Goal: Task Accomplishment & Management: Use online tool/utility

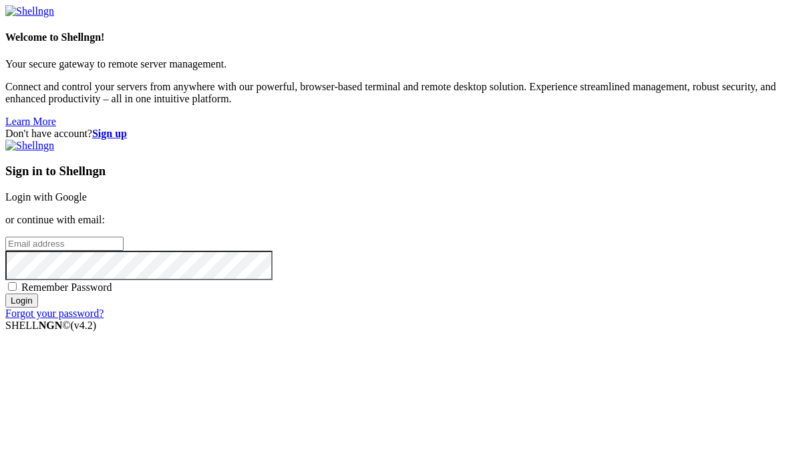
click at [87, 191] on link "Login with Google" at bounding box center [45, 196] width 81 height 11
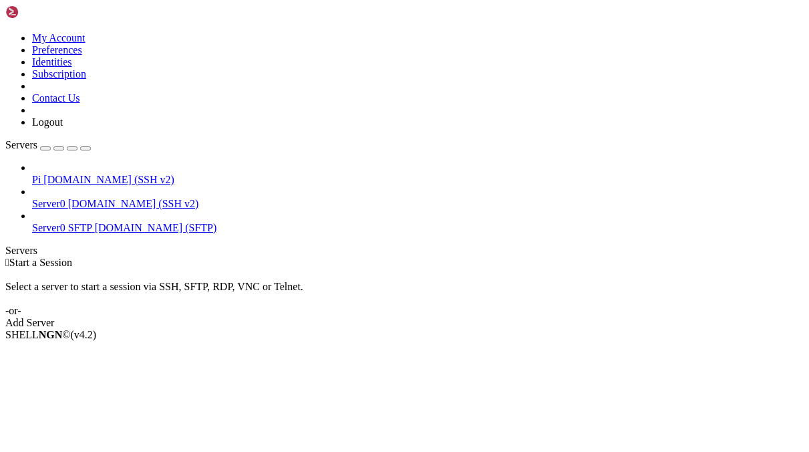
click at [95, 198] on span "[DOMAIN_NAME] (SSH v2)" at bounding box center [133, 203] width 131 height 11
click at [100, 174] on span "[DOMAIN_NAME] (SSH v2)" at bounding box center [108, 179] width 131 height 11
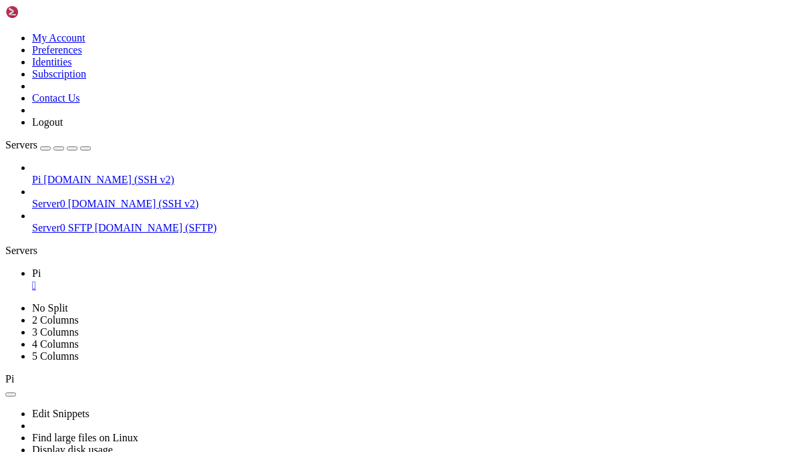
click at [86, 148] on icon "button" at bounding box center [86, 148] width 0 height 0
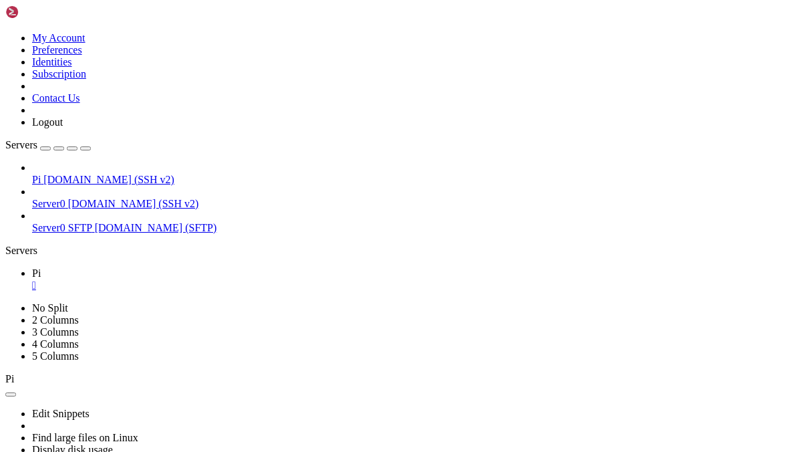
click at [17, 244] on div "Servers" at bounding box center [404, 250] width 798 height 12
click at [85, 198] on span "[DOMAIN_NAME] (SSH v2)" at bounding box center [133, 203] width 131 height 11
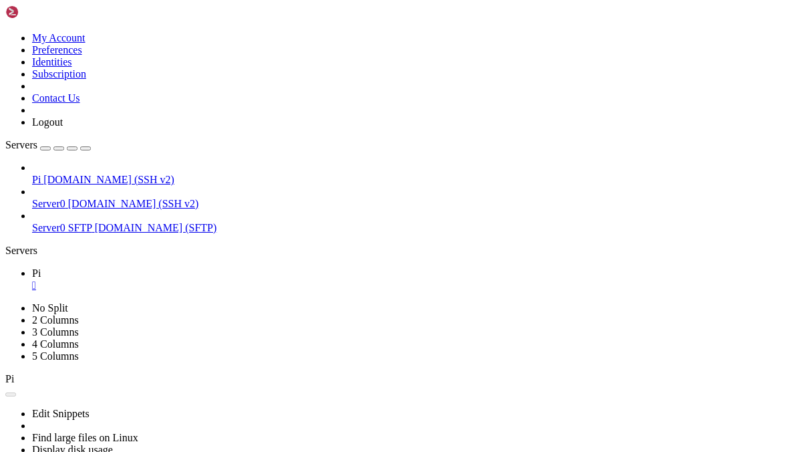
click at [85, 198] on span "[DOMAIN_NAME] (SSH v2)" at bounding box center [133, 203] width 131 height 11
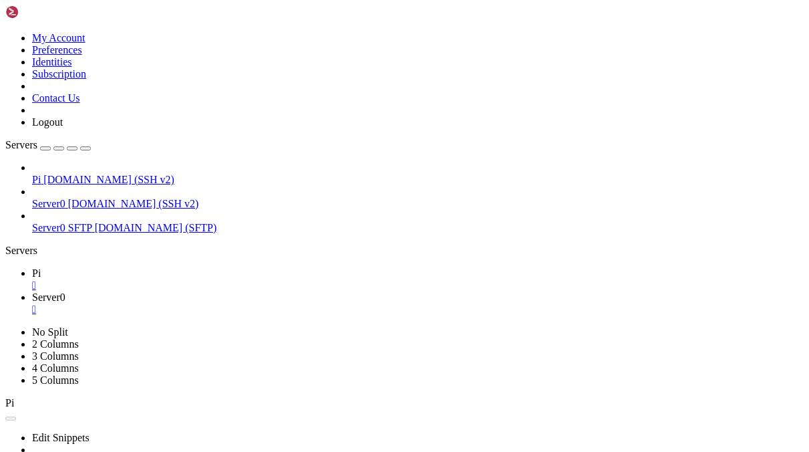
scroll to position [0, 0]
click at [86, 148] on icon "button" at bounding box center [86, 148] width 0 height 0
drag, startPoint x: 216, startPoint y: 1090, endPoint x: 170, endPoint y: 1072, distance: 49.5
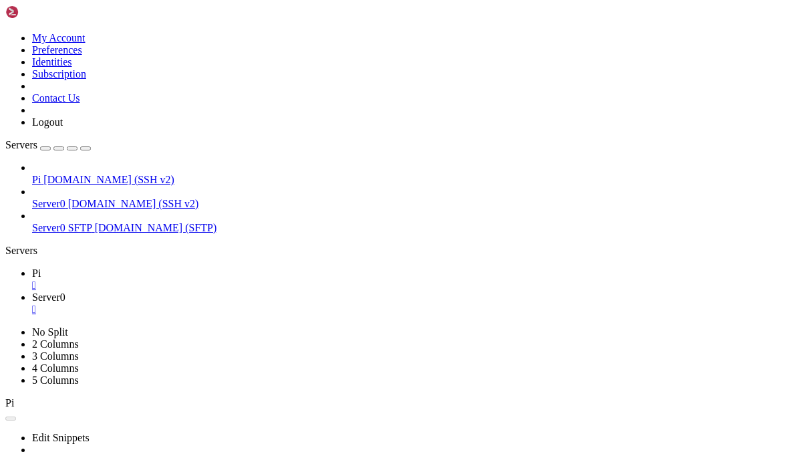
drag, startPoint x: 179, startPoint y: 1079, endPoint x: 194, endPoint y: 1089, distance: 17.8
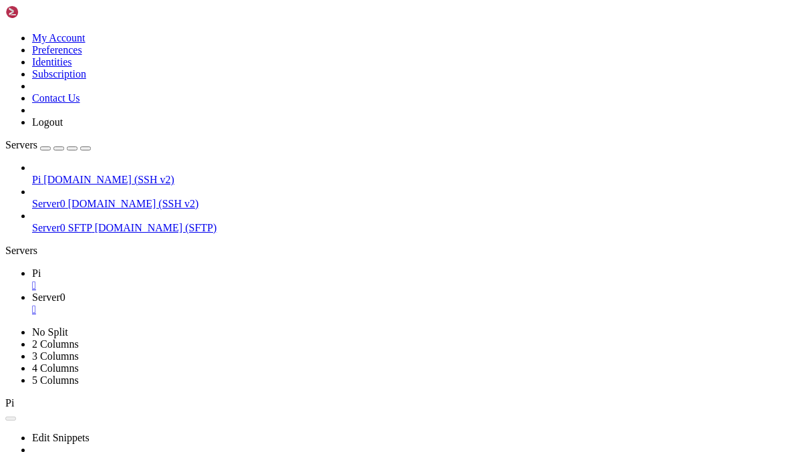
drag, startPoint x: 8, startPoint y: 910, endPoint x: 13, endPoint y: 878, distance: 32.5
drag, startPoint x: 9, startPoint y: 880, endPoint x: 13, endPoint y: 885, distance: 7.1
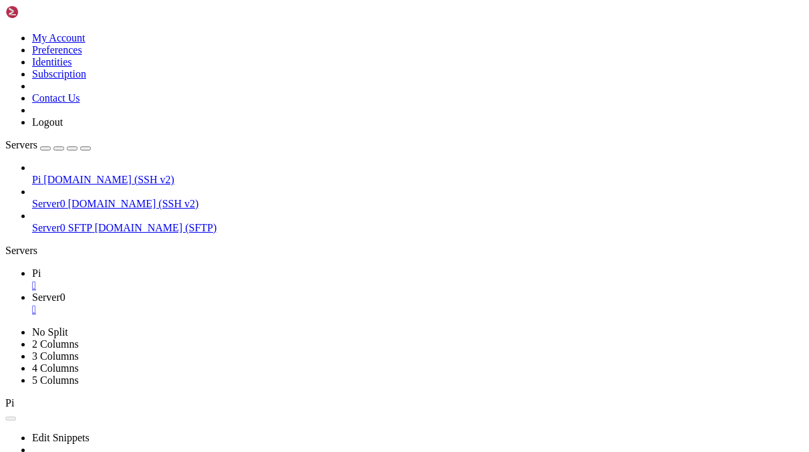
drag, startPoint x: 582, startPoint y: 1094, endPoint x: 10, endPoint y: 879, distance: 611.3
drag, startPoint x: 10, startPoint y: 879, endPoint x: 297, endPoint y: 988, distance: 306.6
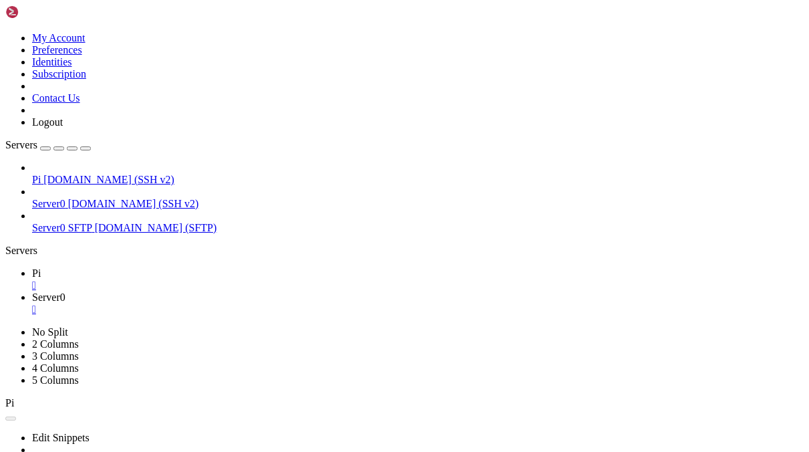
drag, startPoint x: 13, startPoint y: 880, endPoint x: 594, endPoint y: 1089, distance: 617.6
drag, startPoint x: 256, startPoint y: 1092, endPoint x: 23, endPoint y: 1035, distance: 239.8
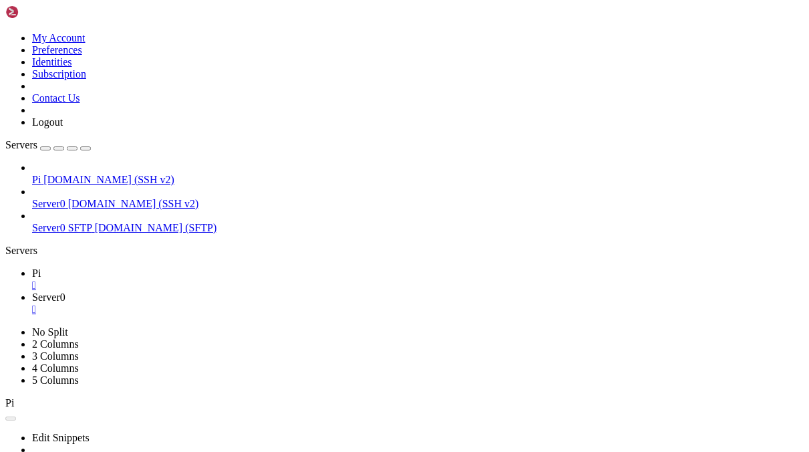
drag, startPoint x: 12, startPoint y: 1003, endPoint x: 126, endPoint y: 1035, distance: 118.0
drag, startPoint x: 240, startPoint y: 1094, endPoint x: 13, endPoint y: 1007, distance: 242.5
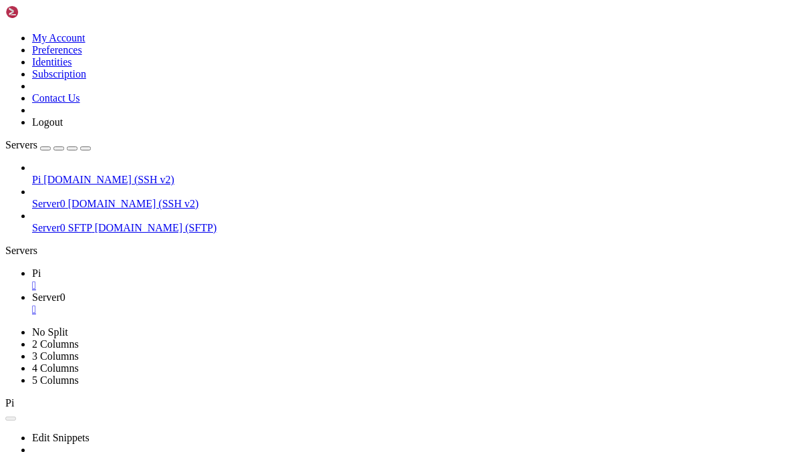
drag, startPoint x: 444, startPoint y: 1092, endPoint x: 12, endPoint y: 1034, distance: 436.0
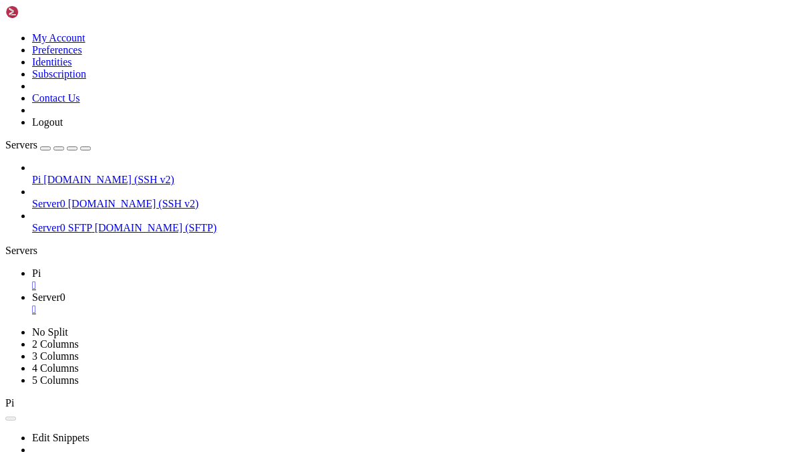
scroll to position [12399, 0]
drag, startPoint x: 327, startPoint y: 1096, endPoint x: 175, endPoint y: 1003, distance: 178.4
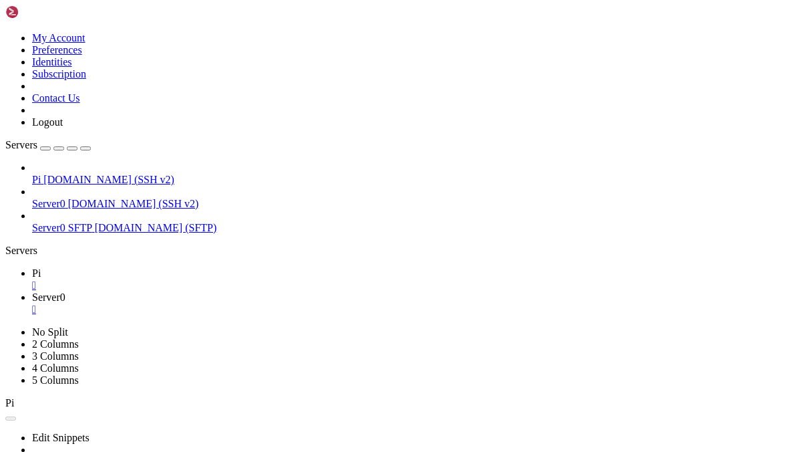
scroll to position [0, 0]
drag, startPoint x: 261, startPoint y: 846, endPoint x: 11, endPoint y: 721, distance: 279.9
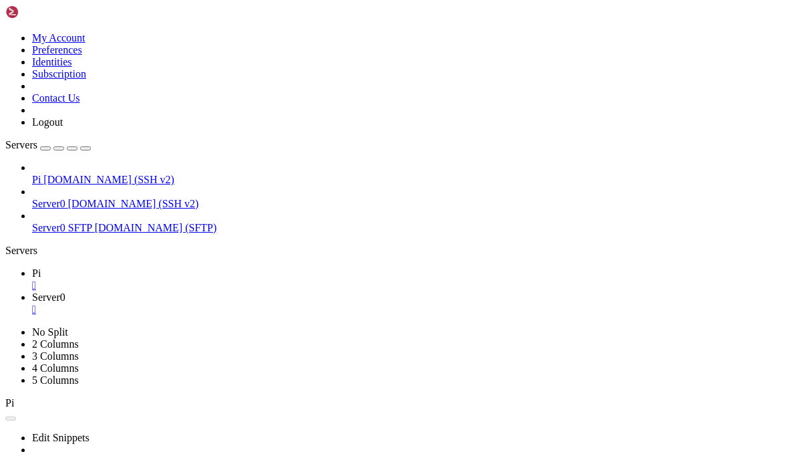
drag, startPoint x: 261, startPoint y: 844, endPoint x: 9, endPoint y: 745, distance: 269.9
